Goal: Communication & Community: Answer question/provide support

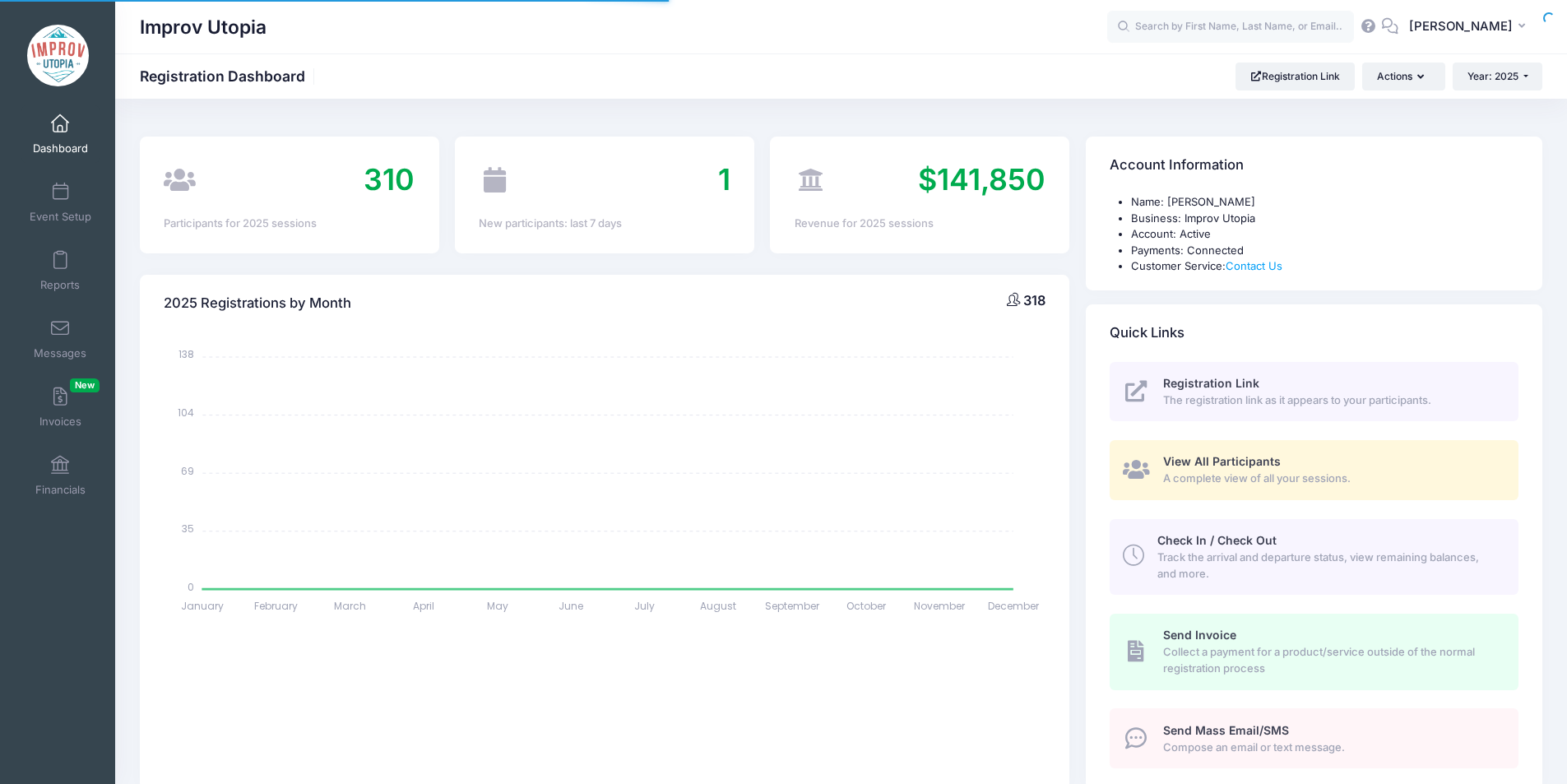
select select
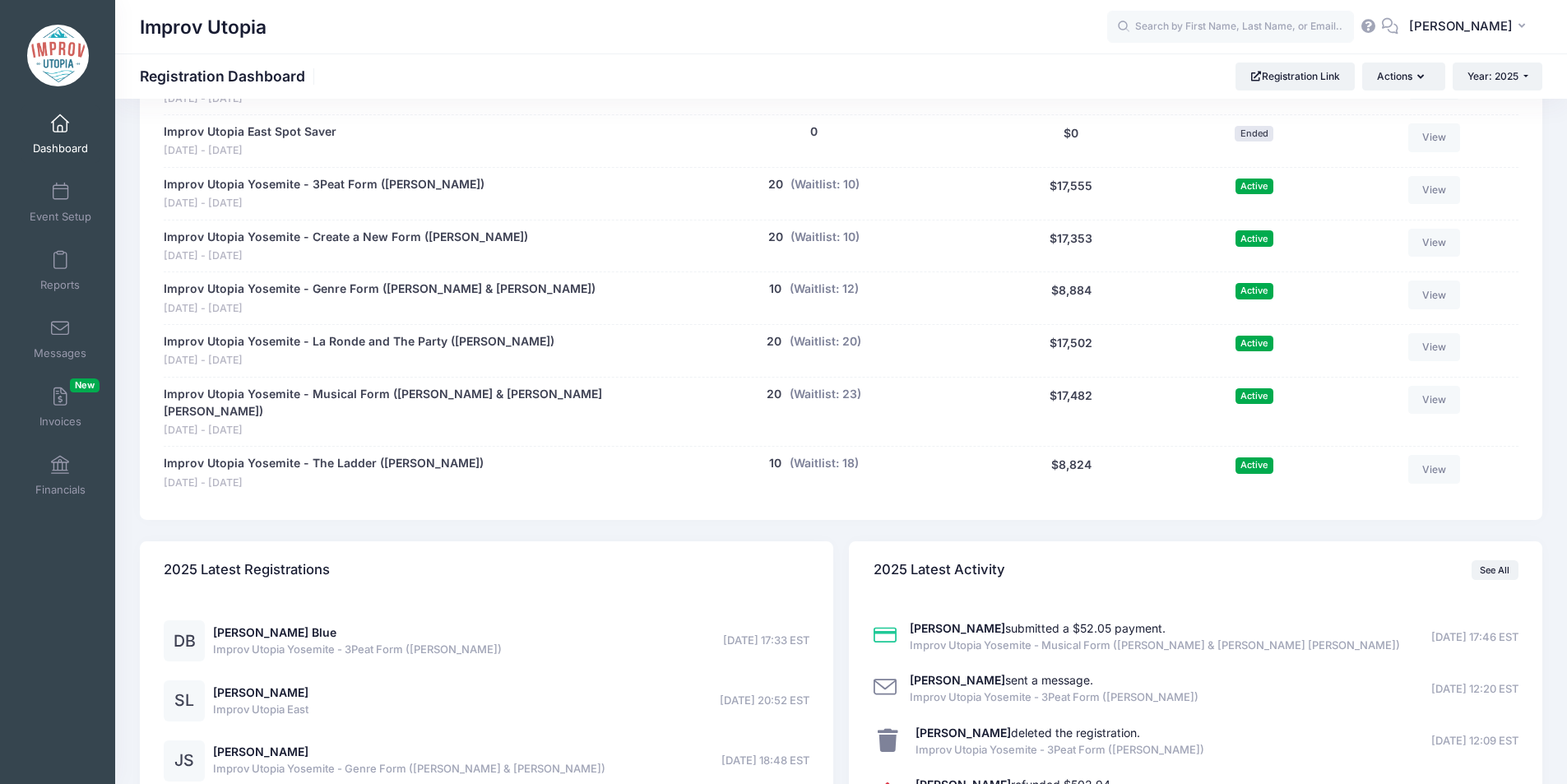
scroll to position [1004, 0]
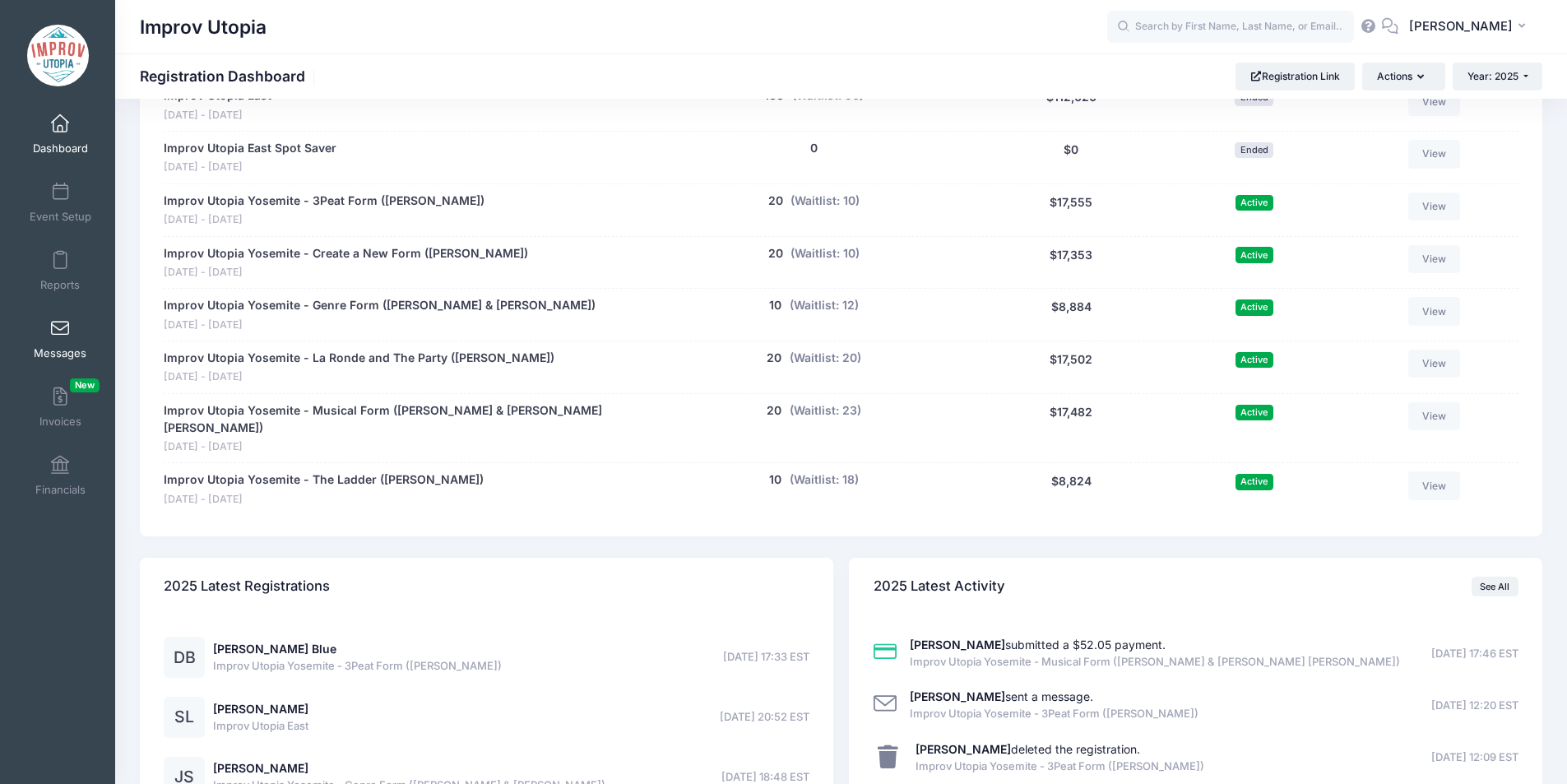
click at [60, 334] on span at bounding box center [60, 329] width 0 height 18
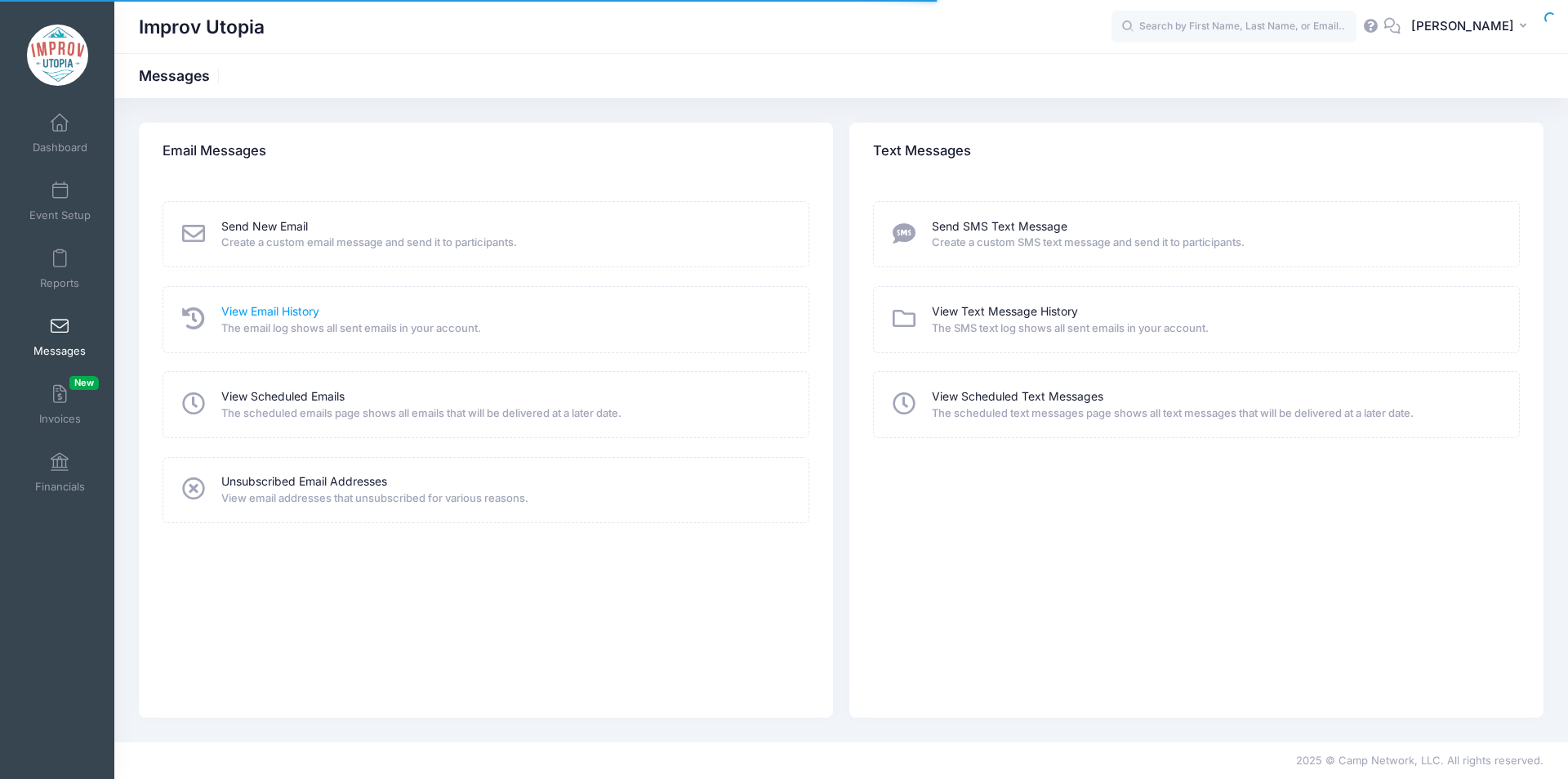
click at [274, 314] on link "View Email History" at bounding box center [270, 312] width 98 height 18
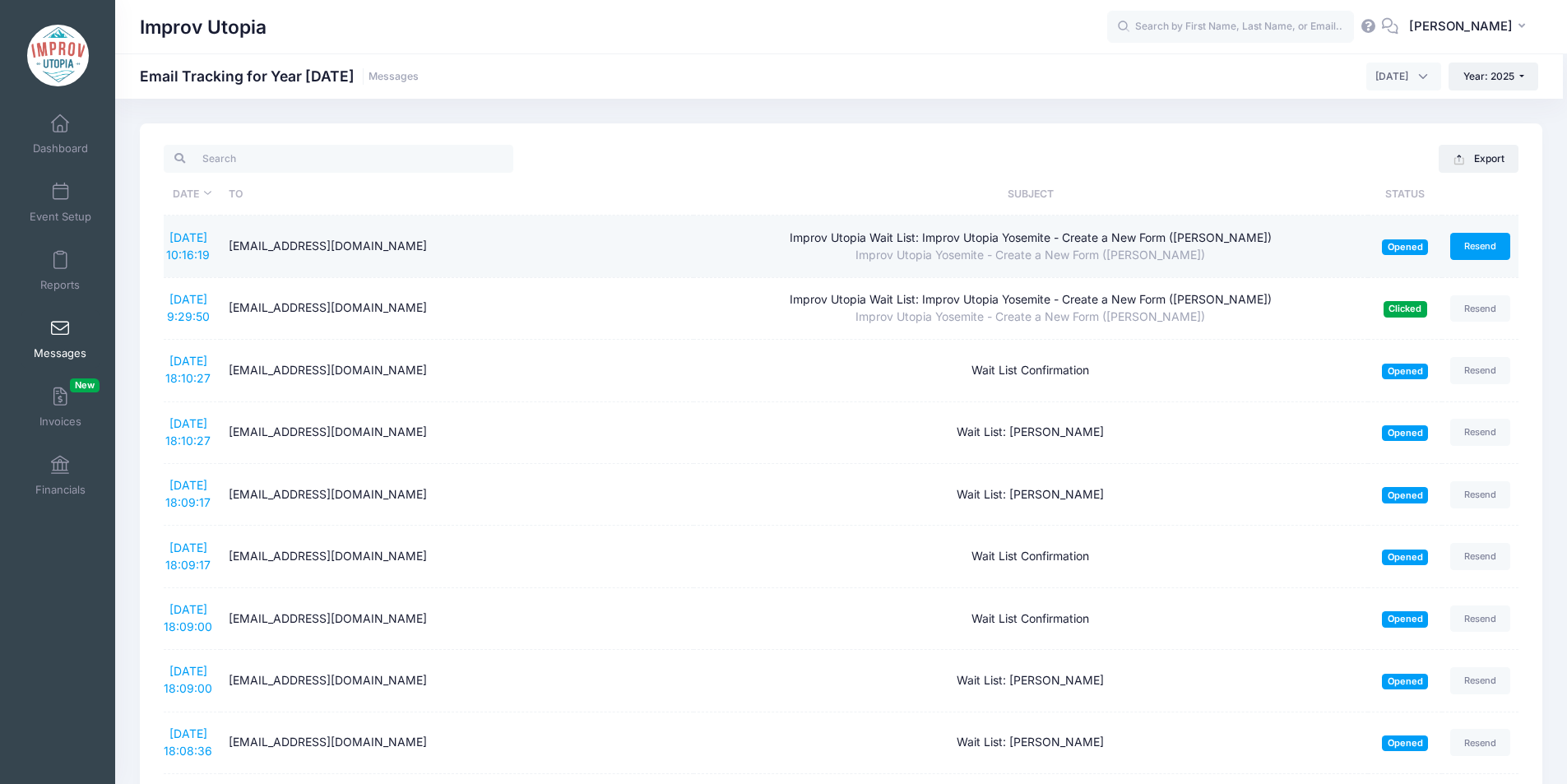
click at [1482, 247] on link "Resend" at bounding box center [1481, 246] width 61 height 28
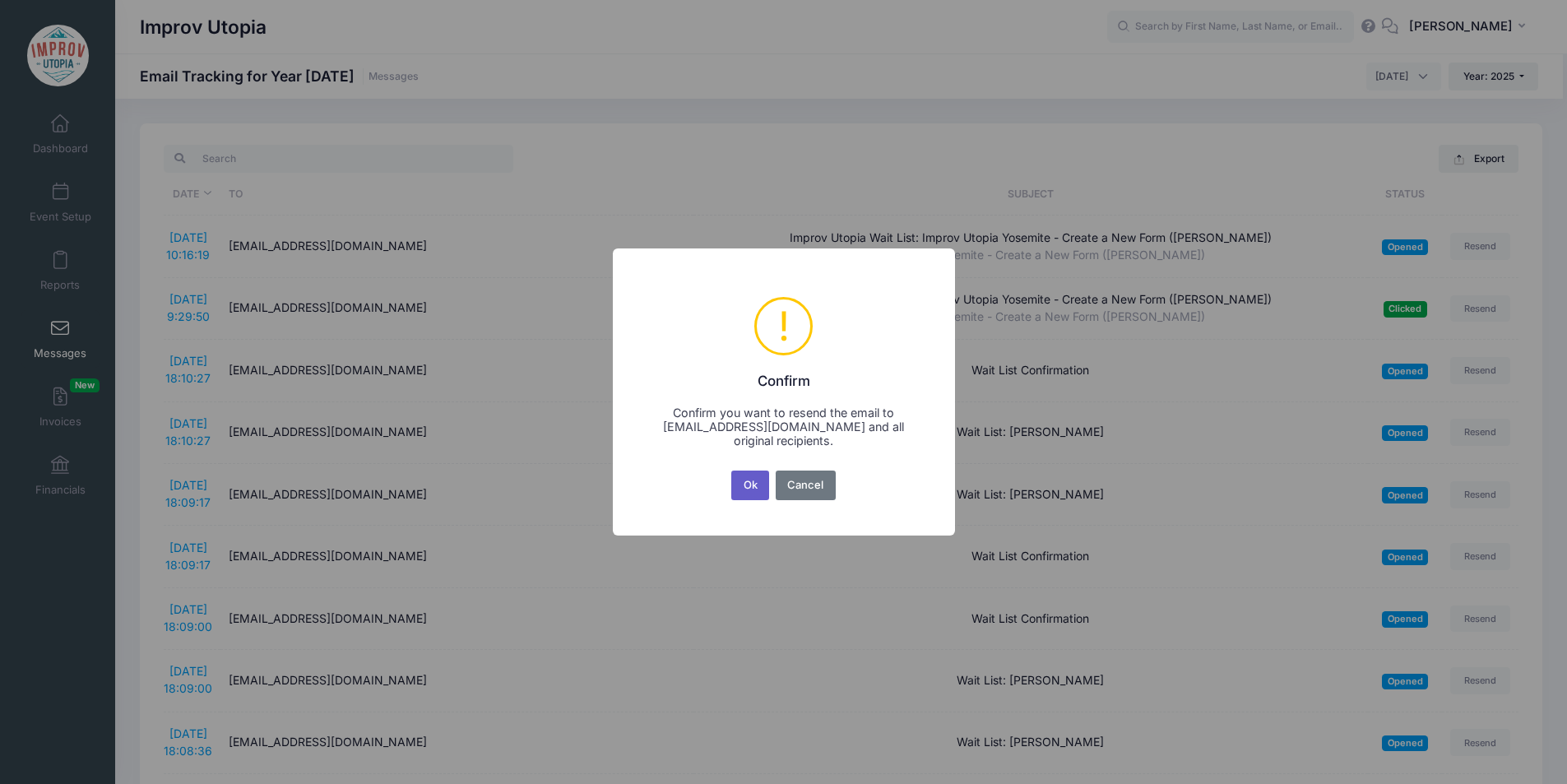
click at [758, 479] on button "Ok" at bounding box center [750, 486] width 37 height 30
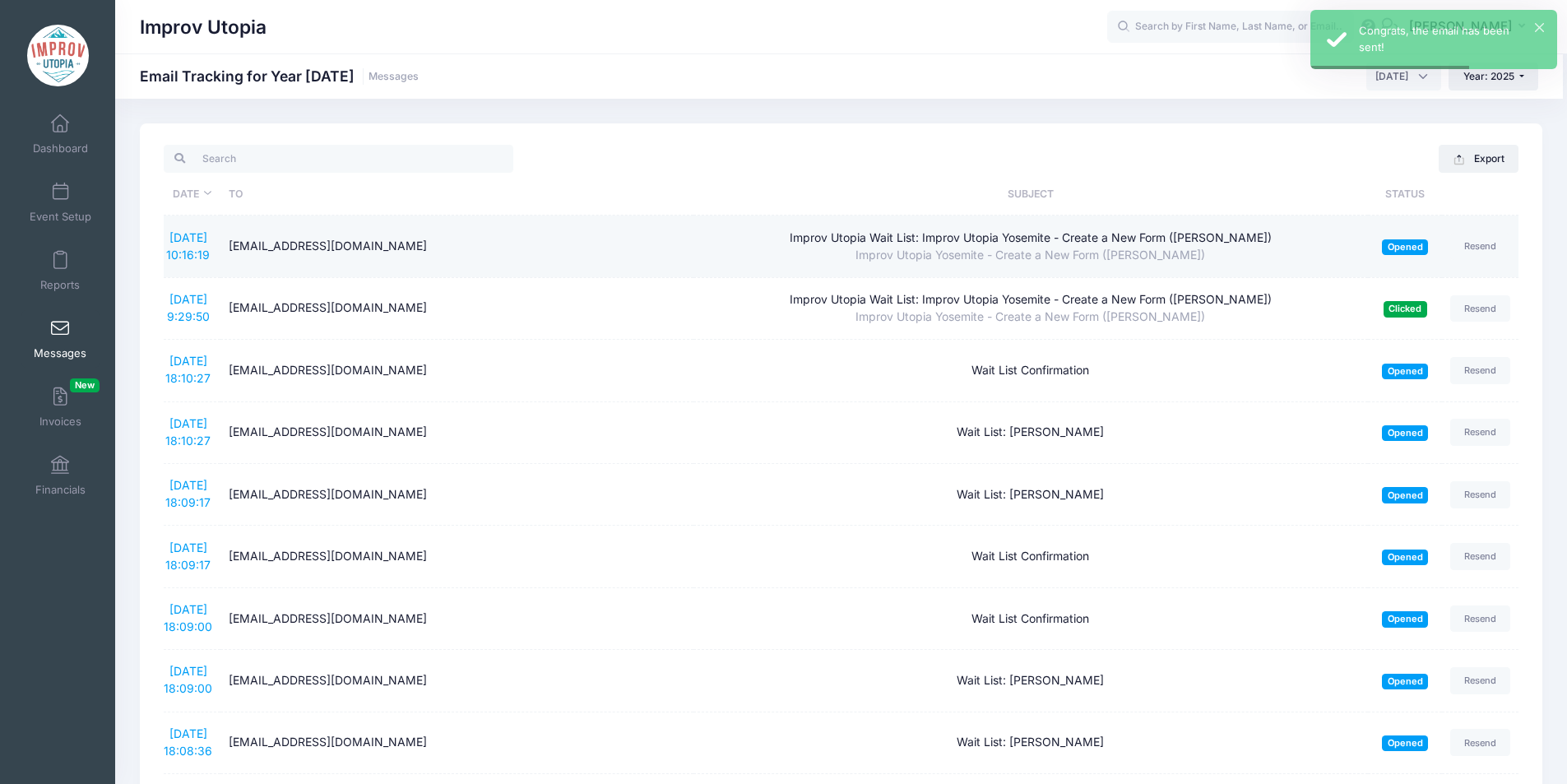
click at [191, 245] on td "9/12/2025 10:16:19" at bounding box center [192, 246] width 57 height 62
click at [183, 240] on link "9/12/2025 10:16:19" at bounding box center [188, 246] width 43 height 32
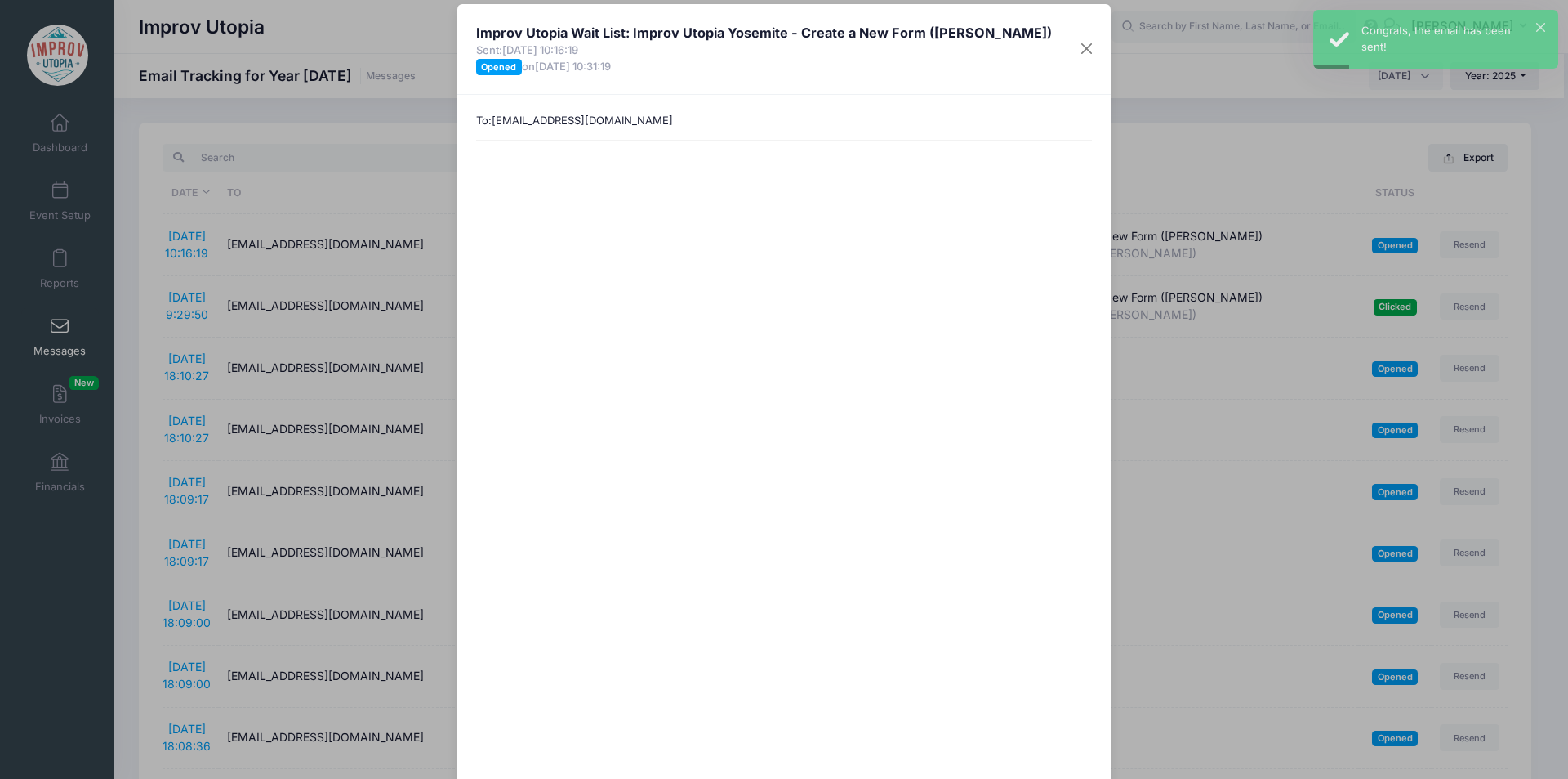
click at [367, 160] on div "Improv Utopia Wait List: Improv Utopia Yosemite - Create a New Form (Carla Cack…" at bounding box center [784, 390] width 1568 height 779
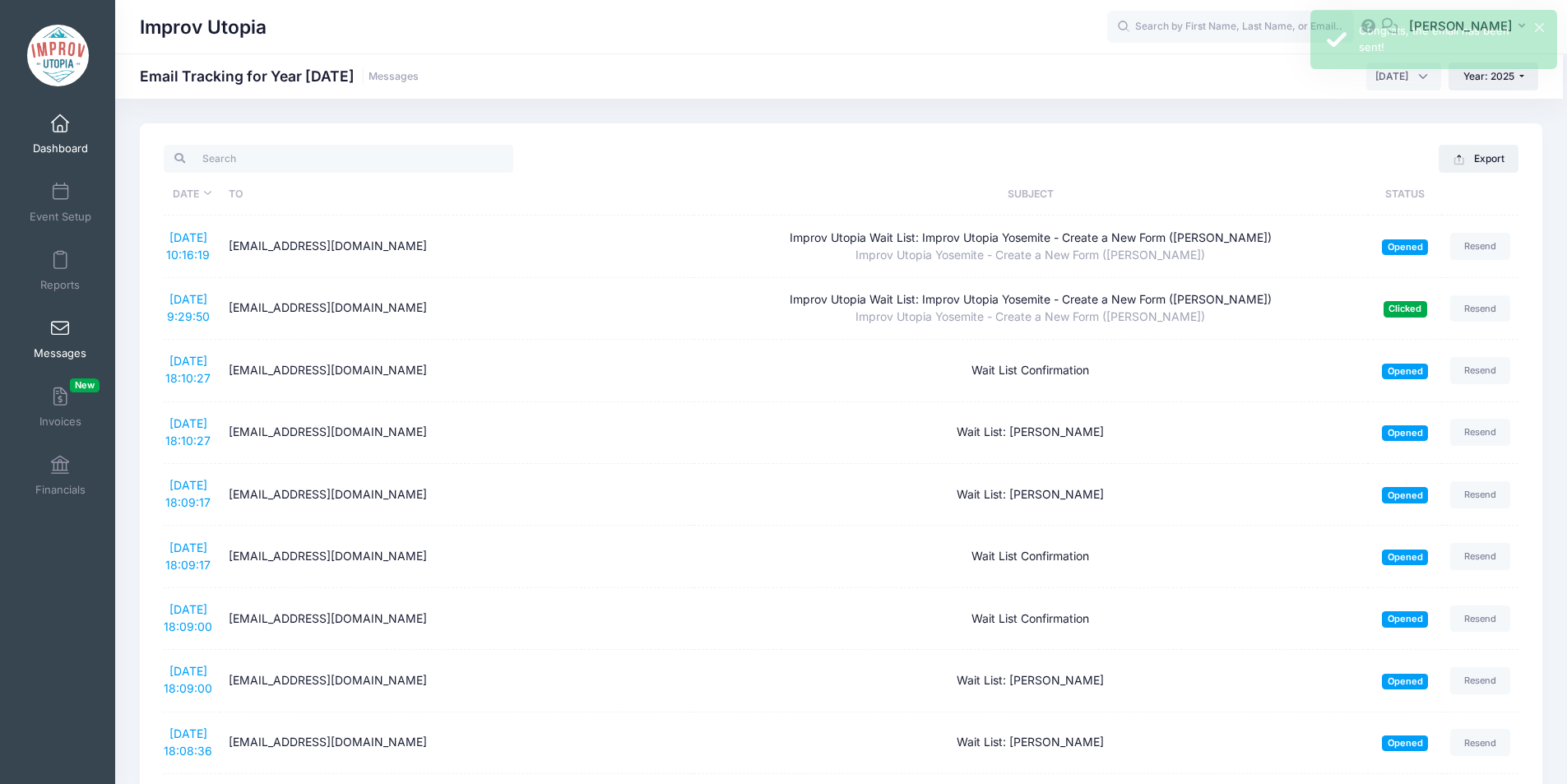
click at [60, 130] on span at bounding box center [60, 124] width 0 height 18
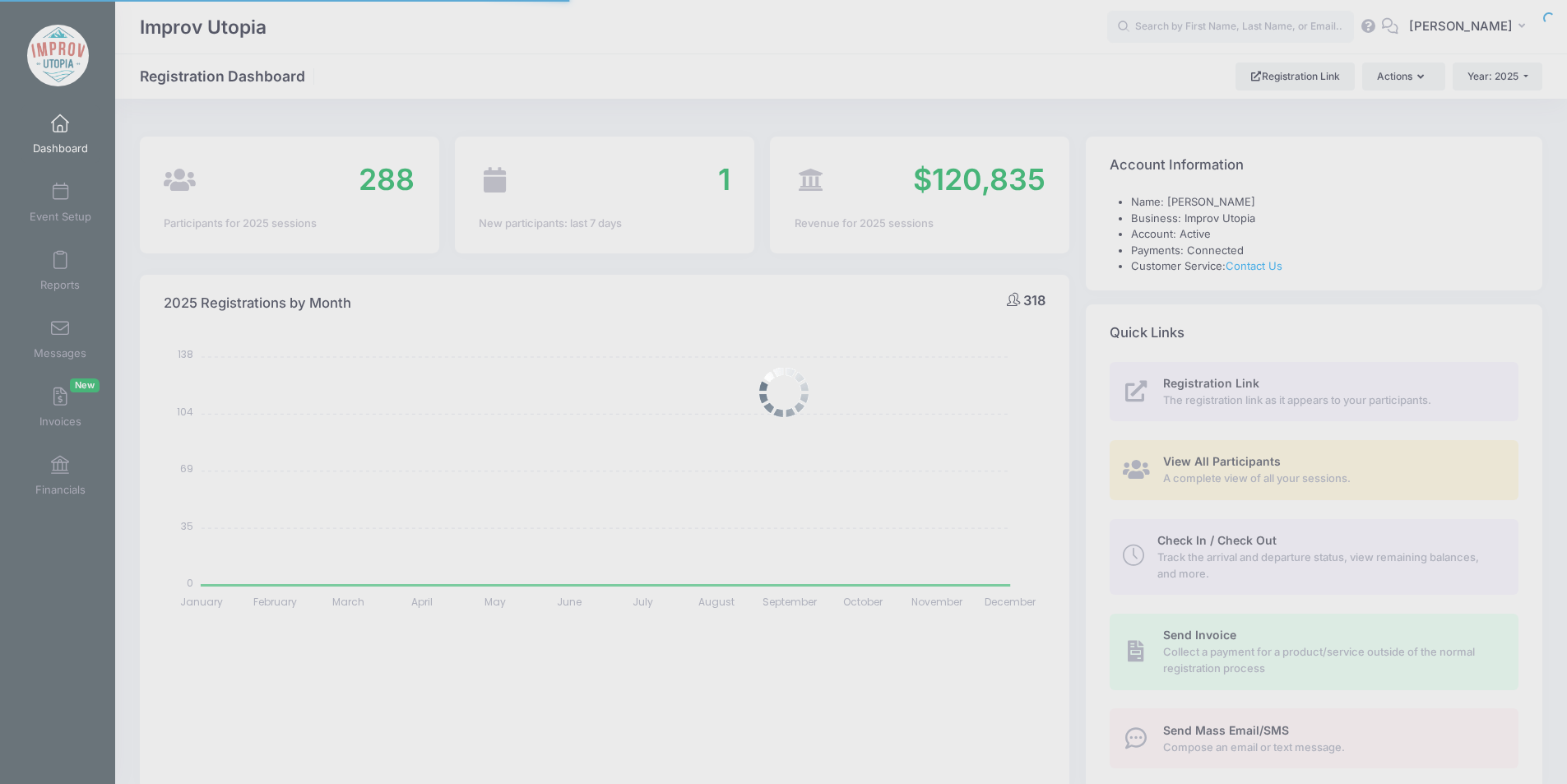
select select
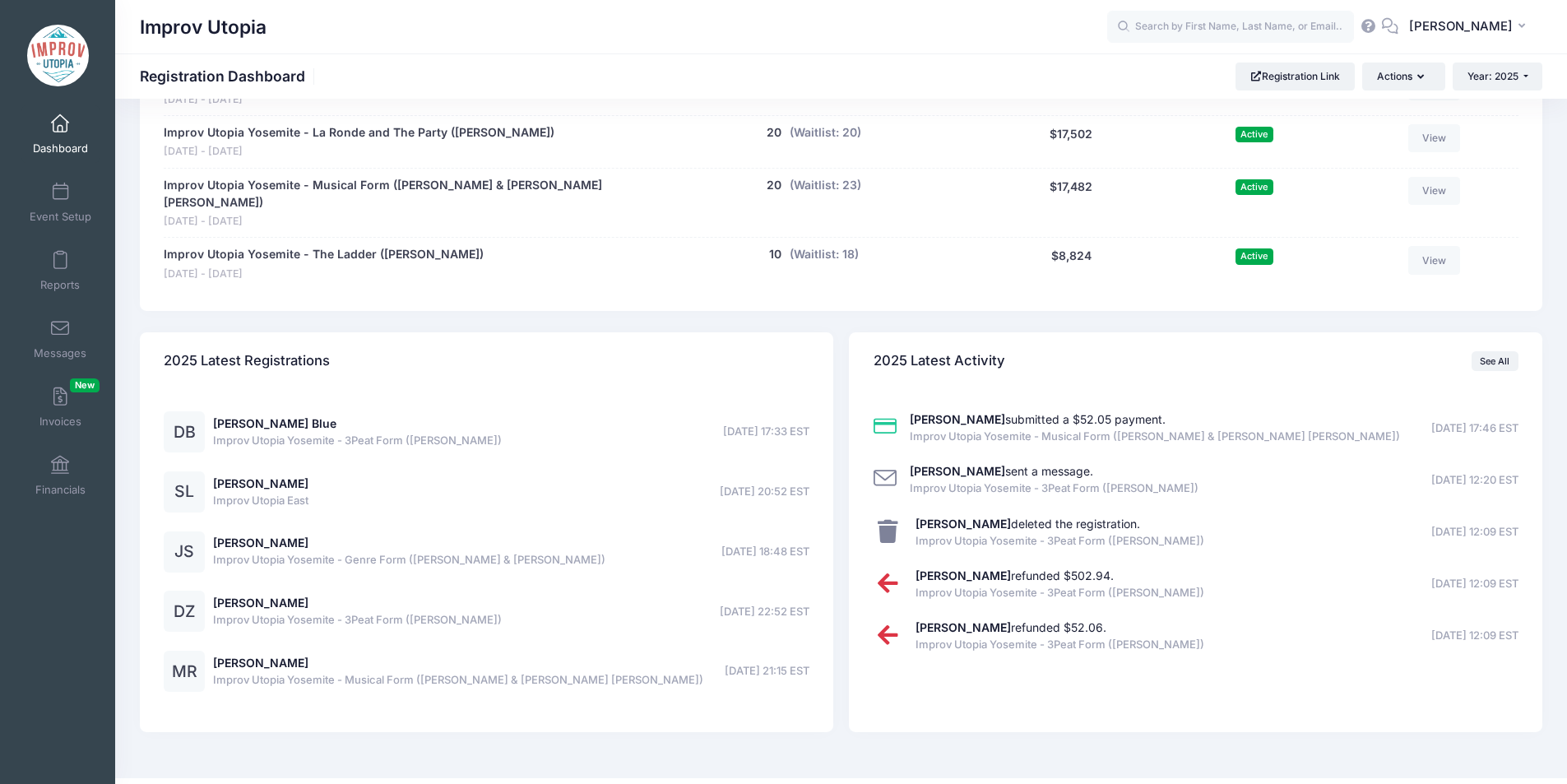
scroll to position [1243, 0]
